Goal: Communication & Community: Participate in discussion

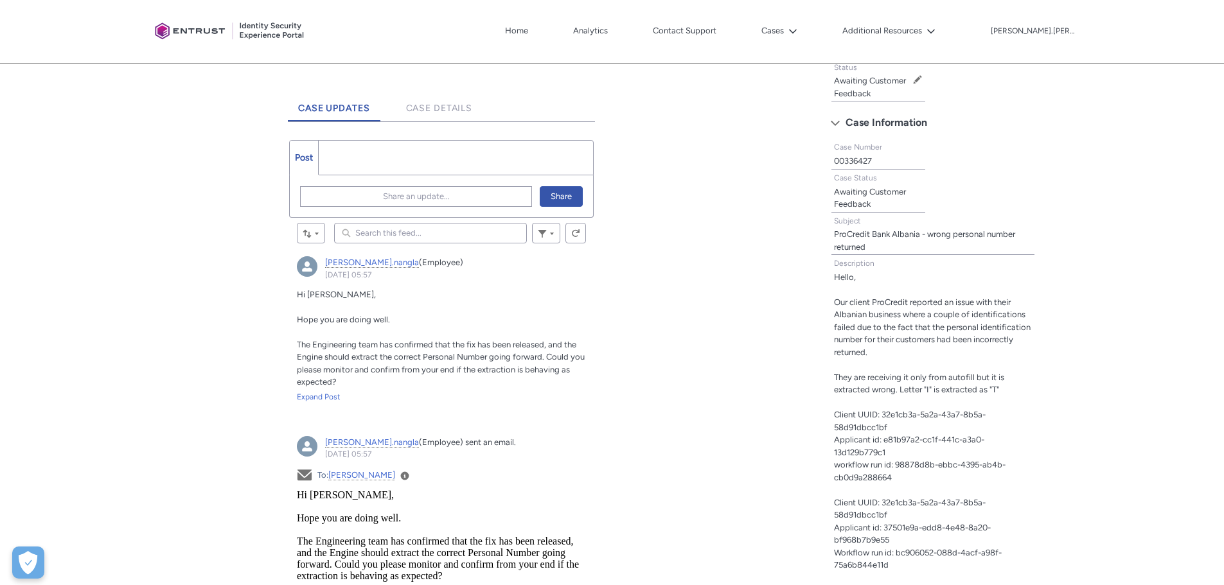
scroll to position [321, 0]
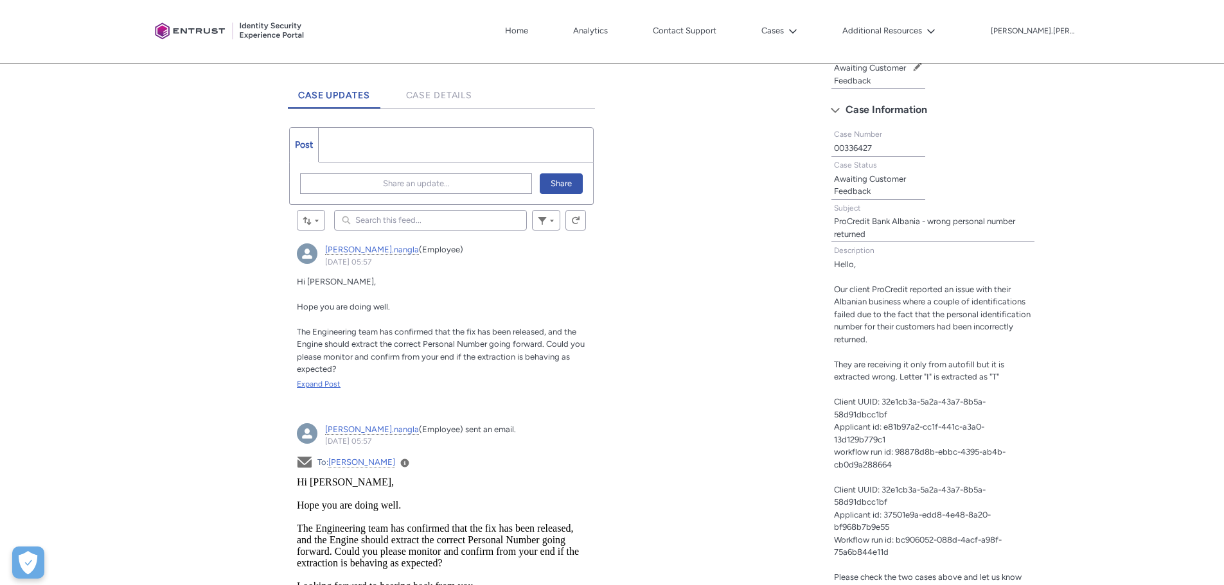
click at [319, 384] on div "Expand Post" at bounding box center [441, 384] width 289 height 12
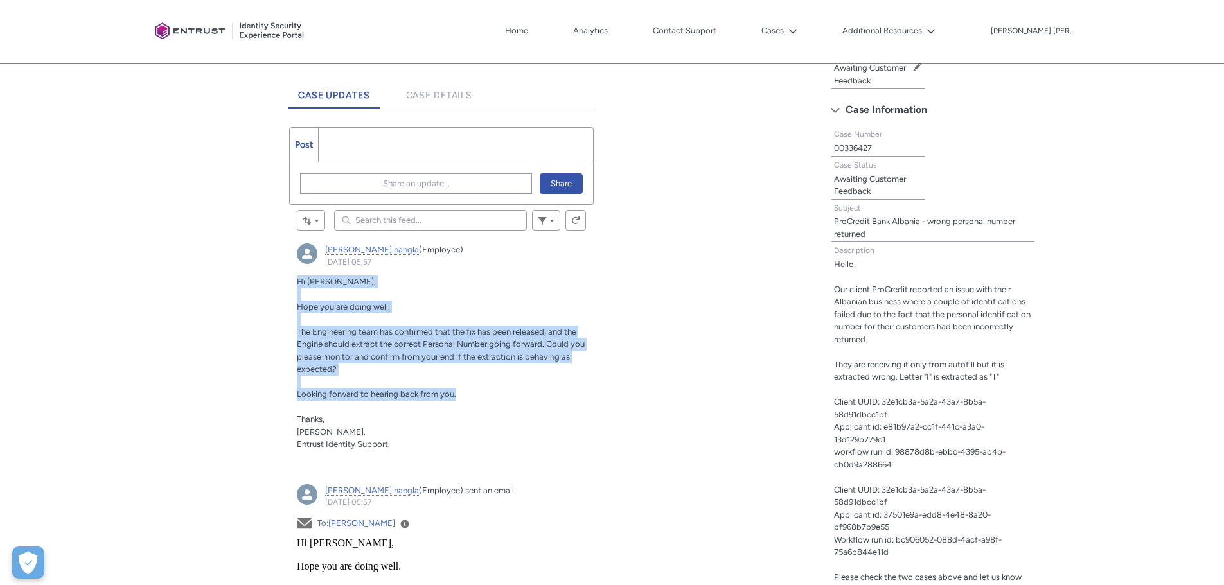
drag, startPoint x: 292, startPoint y: 281, endPoint x: 477, endPoint y: 394, distance: 216.5
click at [477, 394] on article "[PERSON_NAME].nangla (Employee) [DATE] 05:57 Actions for this Feed Item Hi [PER…" at bounding box center [441, 352] width 304 height 233
copy div "Hi [PERSON_NAME], Hope you are doing well. The Engineering team has confirmed t…"
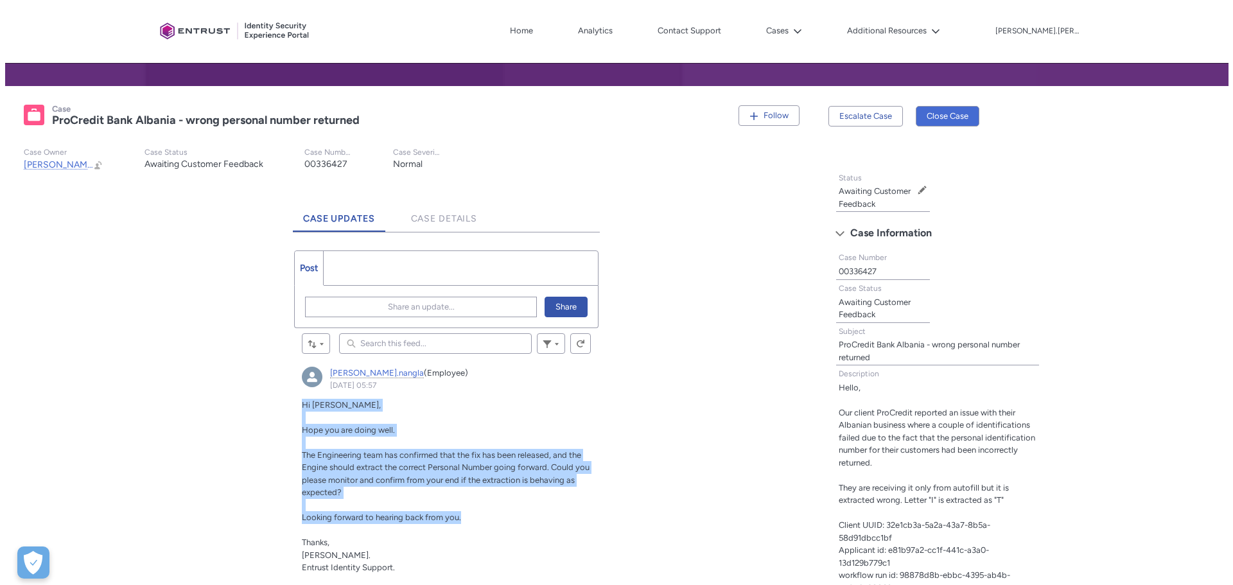
scroll to position [193, 0]
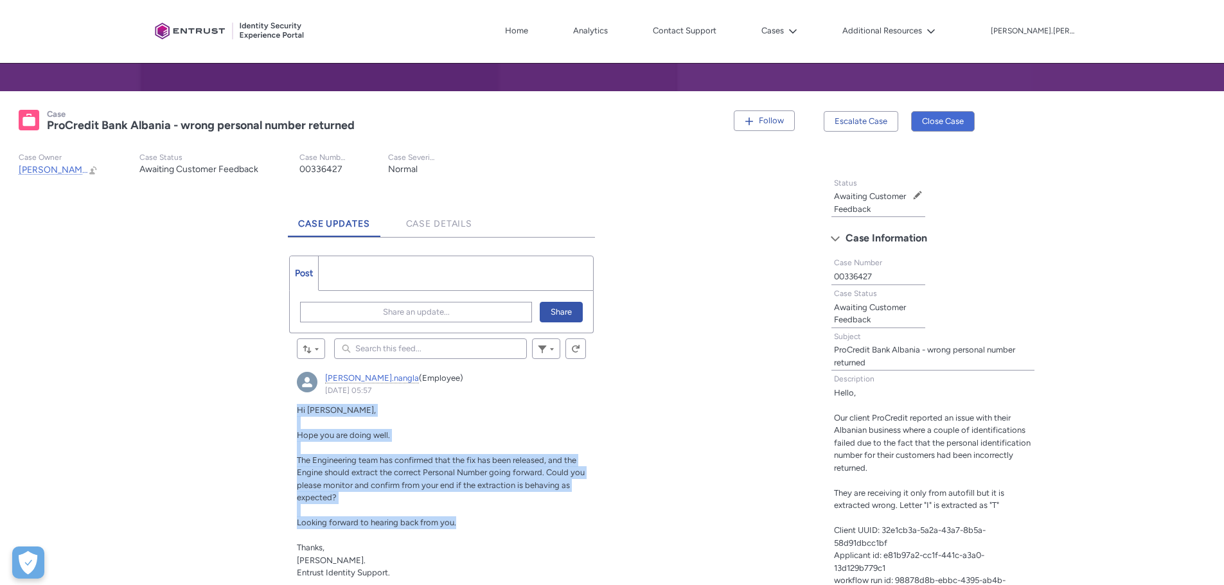
drag, startPoint x: 416, startPoint y: 389, endPoint x: 324, endPoint y: 391, distance: 91.2
click at [324, 391] on div "[PERSON_NAME].nangla (Employee) [DATE] 05:57 Actions for this Feed Item" at bounding box center [441, 384] width 289 height 24
copy link "[DATE] 05:57"
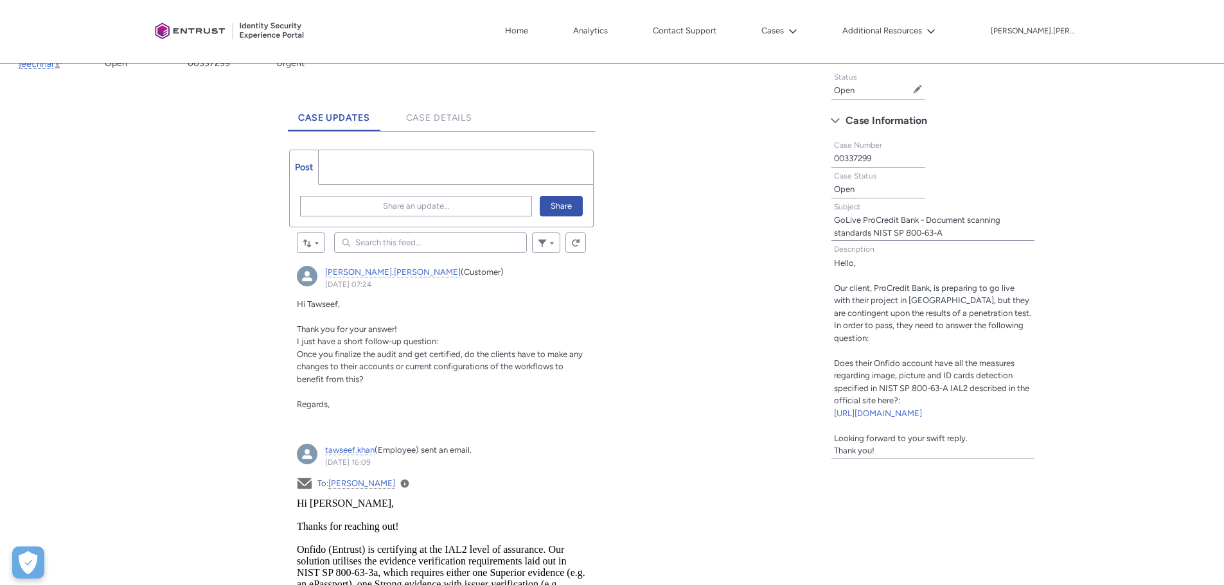
scroll to position [321, 0]
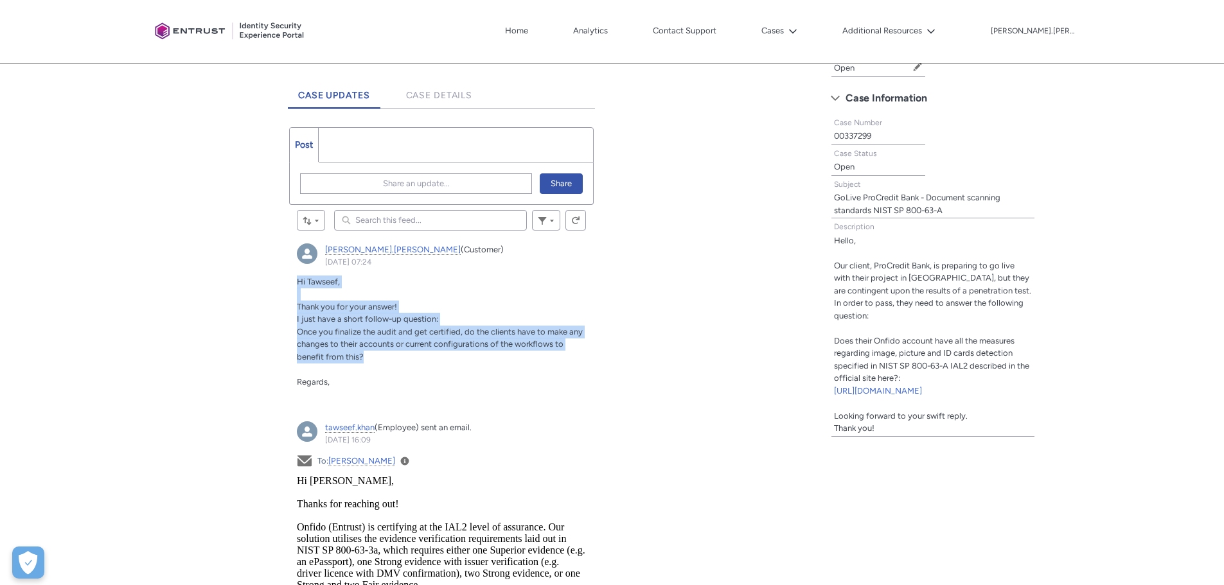
drag, startPoint x: 291, startPoint y: 279, endPoint x: 410, endPoint y: 357, distance: 142.5
click at [410, 357] on article "alexandru.tudor (Customer) 14 August 2025 at 07:24 Actions for this Feed Item H…" at bounding box center [441, 321] width 304 height 170
copy div "Hi Tawseef, Thank you for your answer! I just have a short follow-up question: …"
drag, startPoint x: 455, startPoint y: 265, endPoint x: 324, endPoint y: 265, distance: 131.7
click at [324, 265] on div "alexandru.tudor (Customer) 14 August 2025 at 07:24 Actions for this Feed Item" at bounding box center [441, 255] width 289 height 24
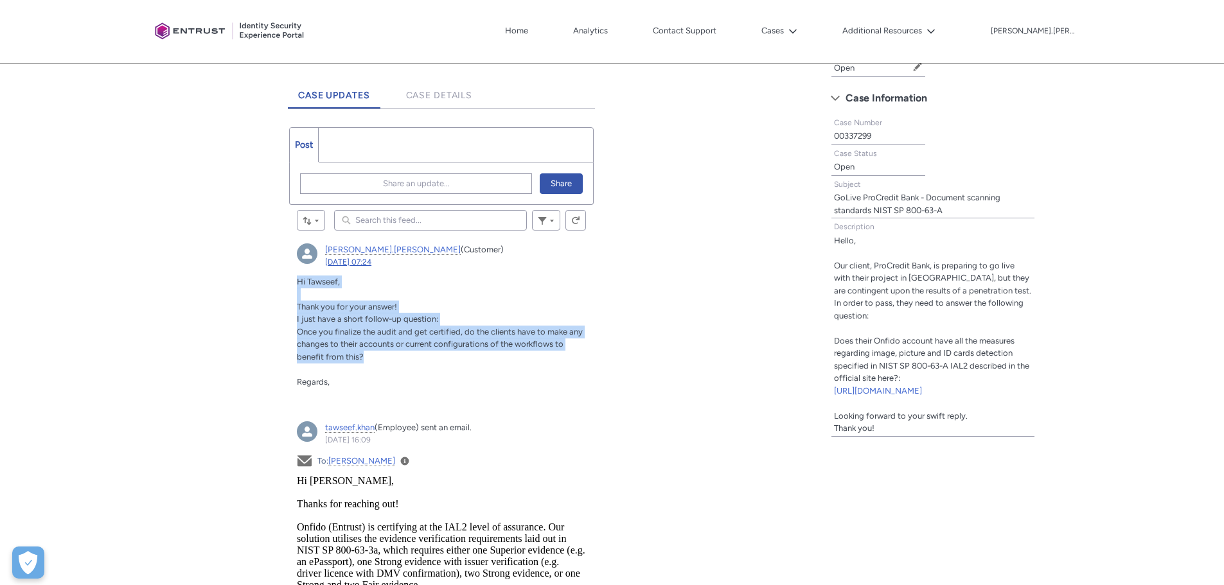
copy link "14 August 2025 at 07:24"
click at [437, 184] on span "Share an update..." at bounding box center [416, 183] width 67 height 19
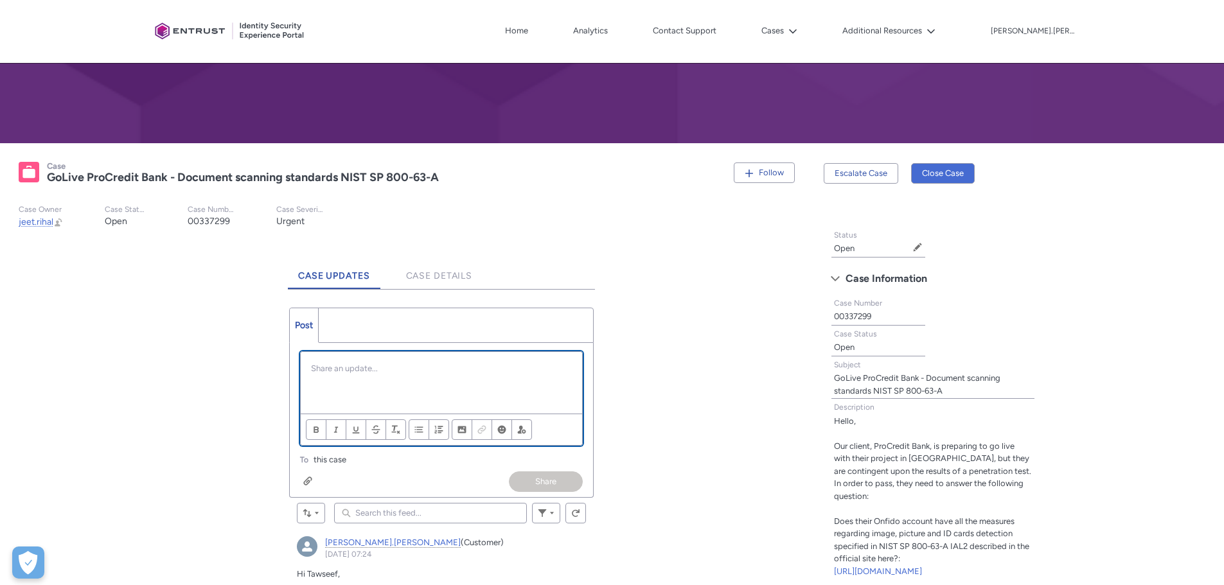
scroll to position [128, 0]
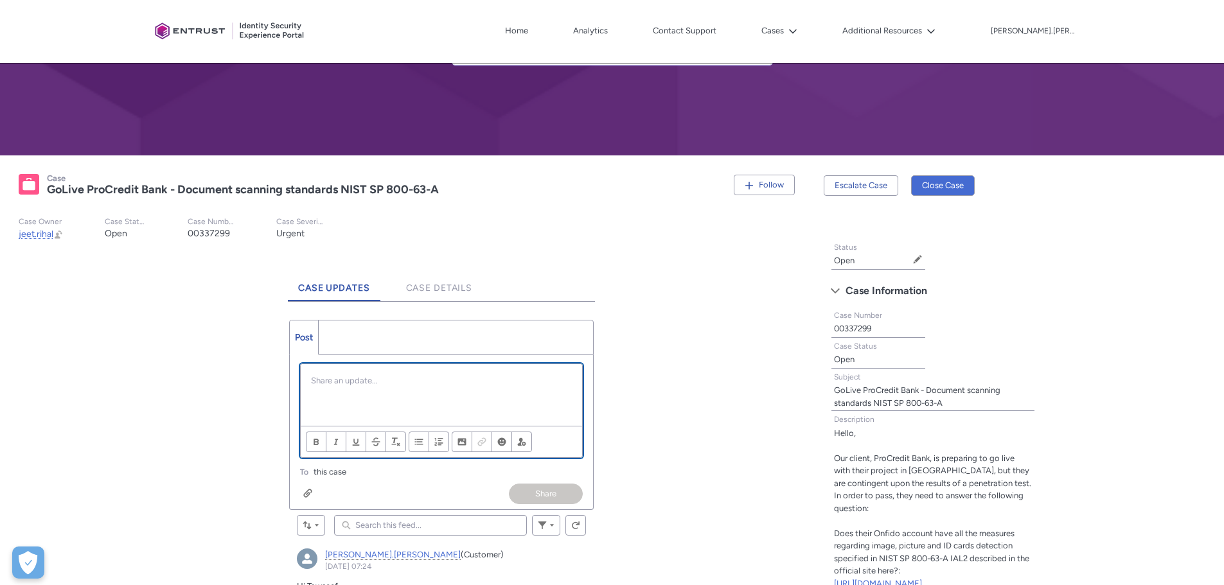
click at [358, 394] on div "Chatter Publisher" at bounding box center [441, 395] width 281 height 62
click at [554, 489] on button "Share" at bounding box center [546, 494] width 74 height 21
